Goal: Task Accomplishment & Management: Complete application form

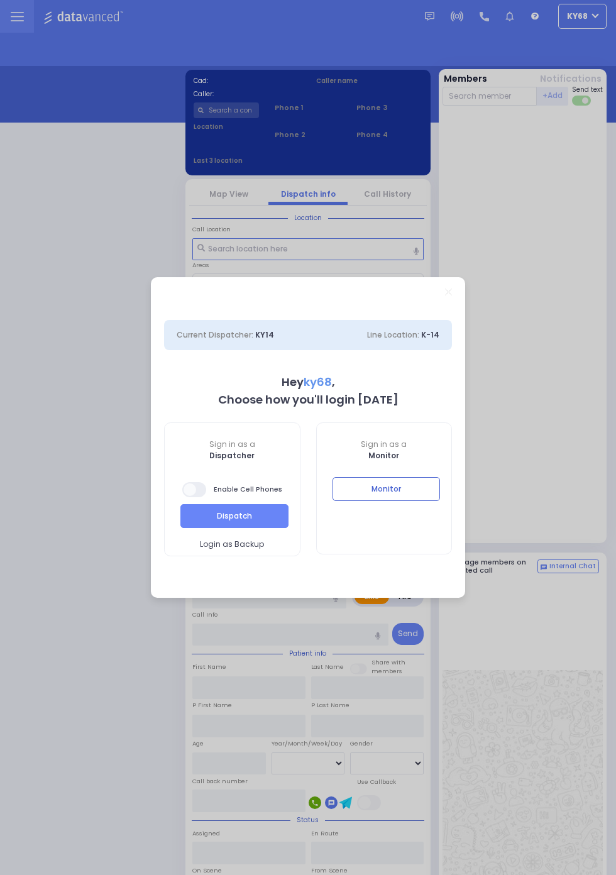
select select "12"
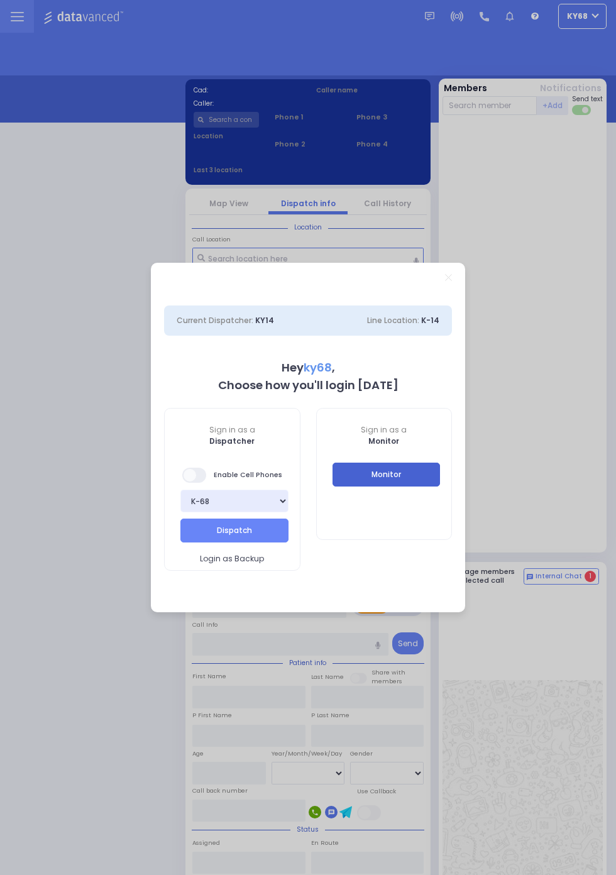
click at [441, 486] on button "Monitor" at bounding box center [387, 475] width 108 height 24
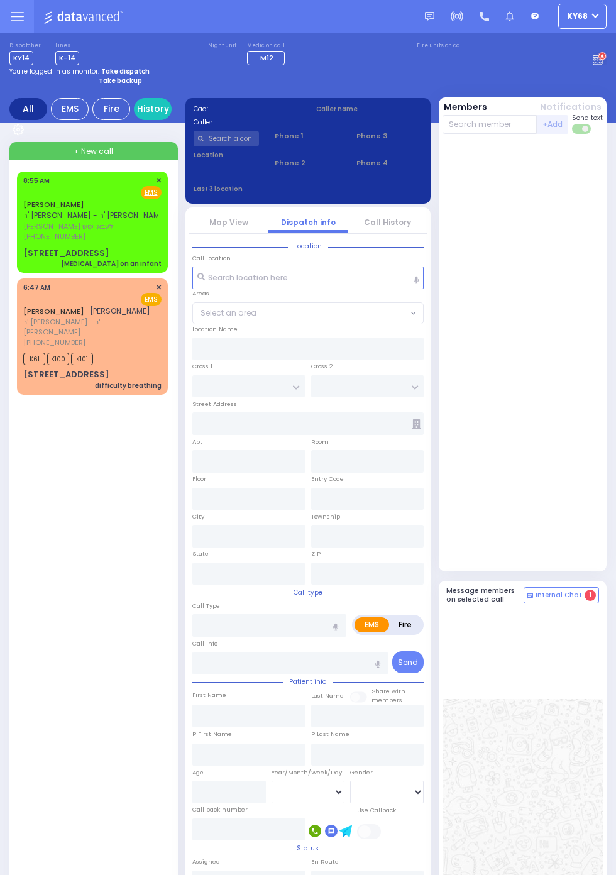
scroll to position [211, 0]
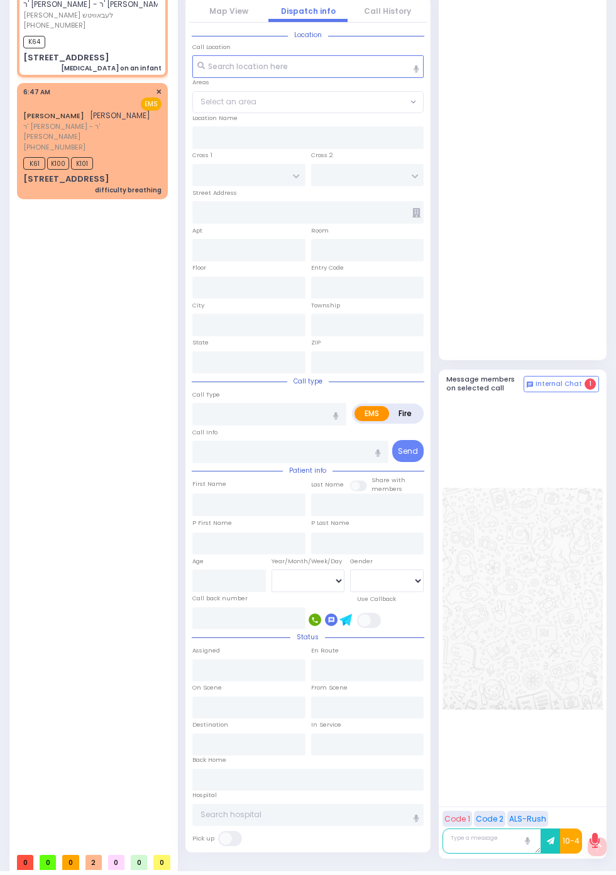
select select
type input "[MEDICAL_DATA] on an infant"
radio input "true"
type input "[PERSON_NAME]"
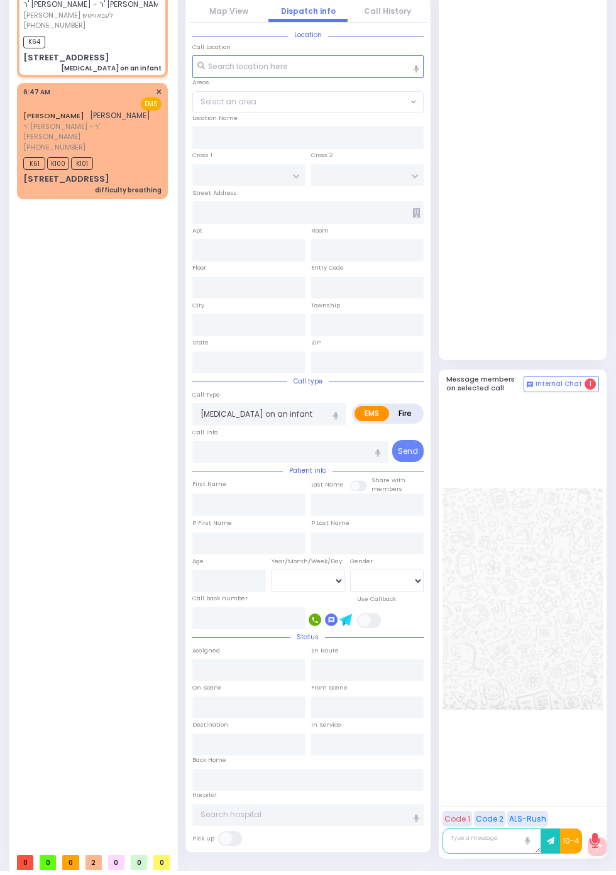
select select
type input "08:55"
type input "08:58"
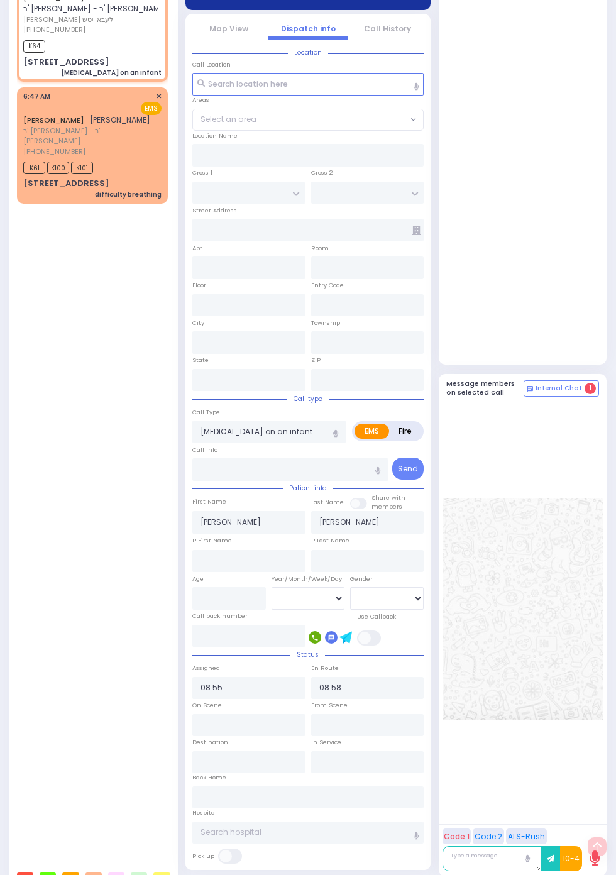
type input "[GEOGRAPHIC_DATA]"
type input "DINEV RD"
type input "[STREET_ADDRESS]"
type input "012"
type input "[PERSON_NAME]"
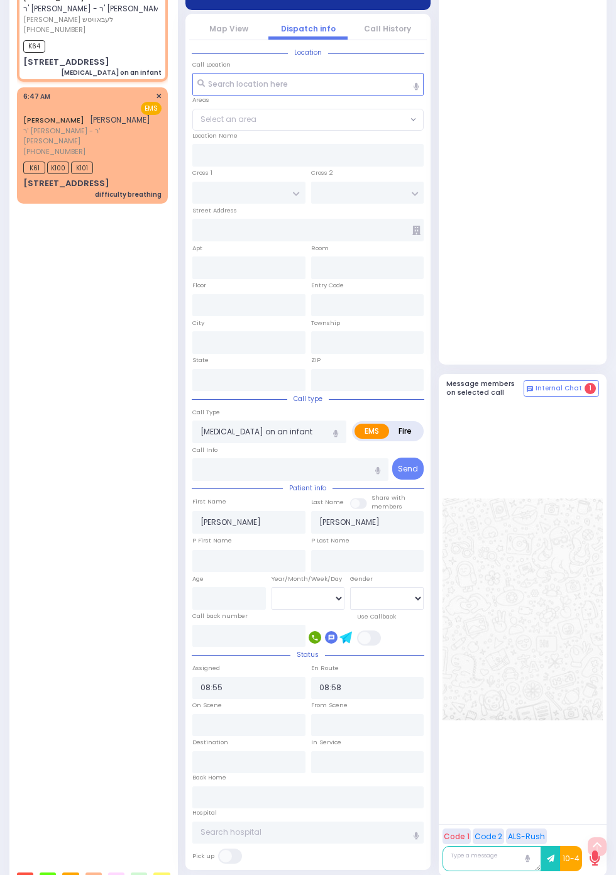
type input "[US_STATE]"
type input "10950"
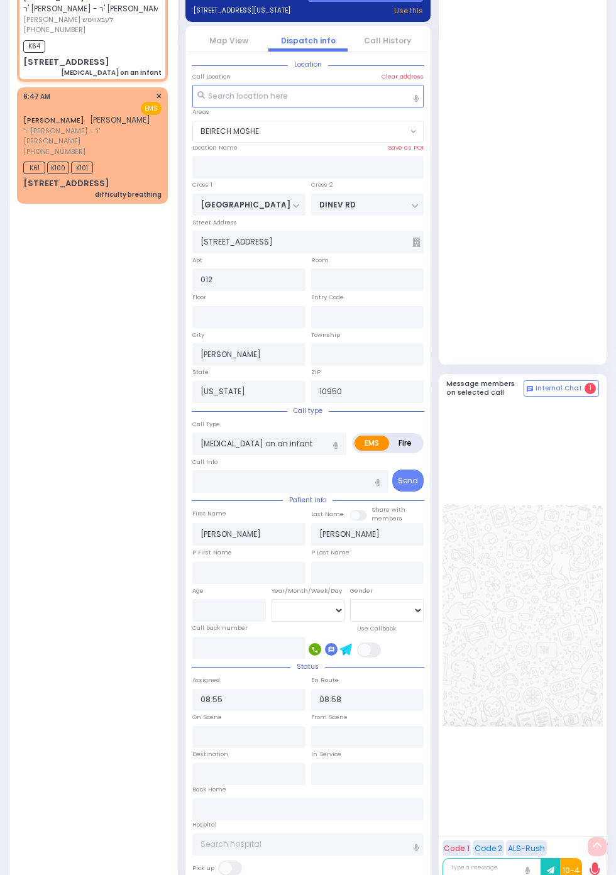
select select "BEIRECH MOSHE"
